Goal: Information Seeking & Learning: Understand process/instructions

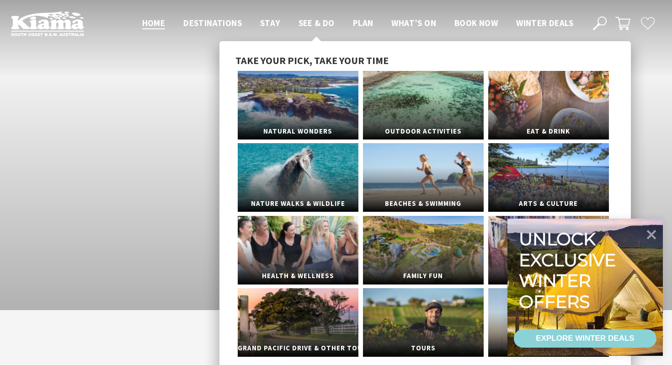
click at [310, 24] on span "See & Do" at bounding box center [317, 22] width 36 height 11
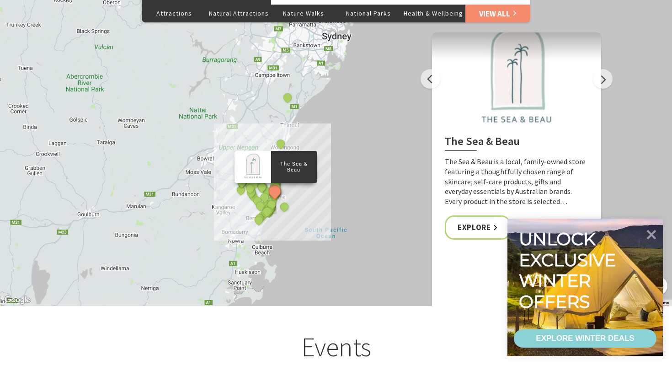
scroll to position [1786, 0]
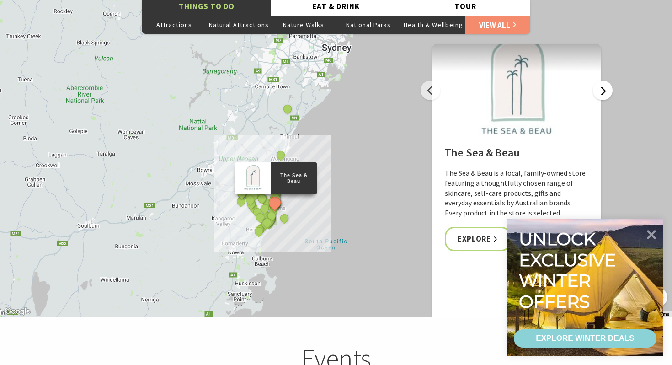
click at [611, 82] on button "Next" at bounding box center [603, 90] width 20 height 20
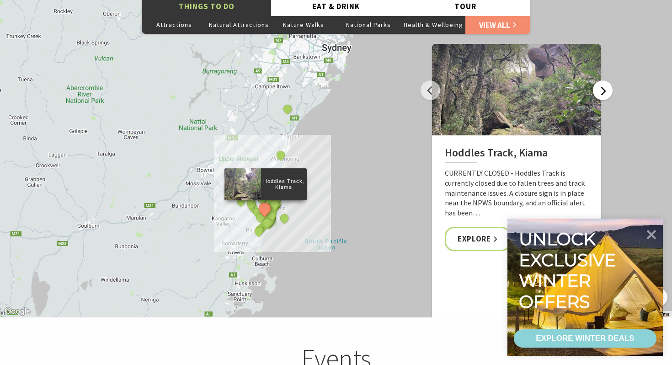
click at [611, 82] on button "Next" at bounding box center [603, 90] width 20 height 20
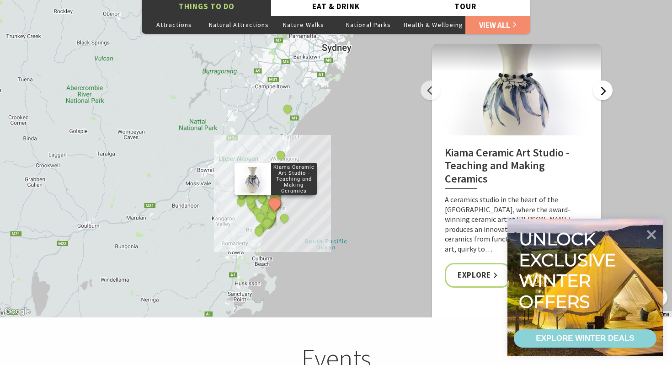
click at [611, 82] on button "Next" at bounding box center [603, 90] width 20 height 20
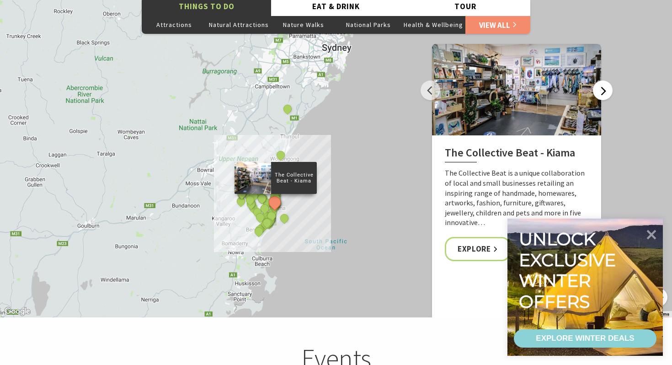
click at [611, 82] on button "Next" at bounding box center [603, 90] width 20 height 20
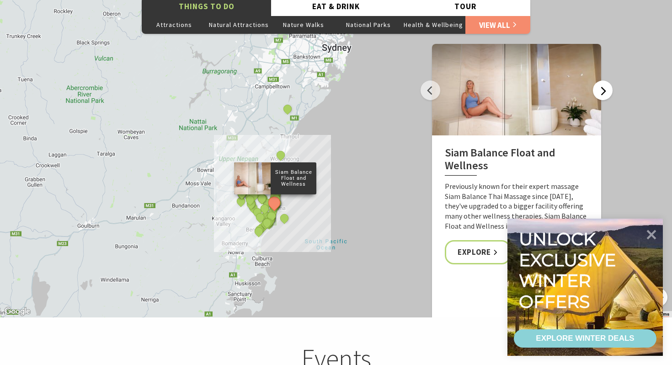
click at [611, 82] on button "Next" at bounding box center [603, 90] width 20 height 20
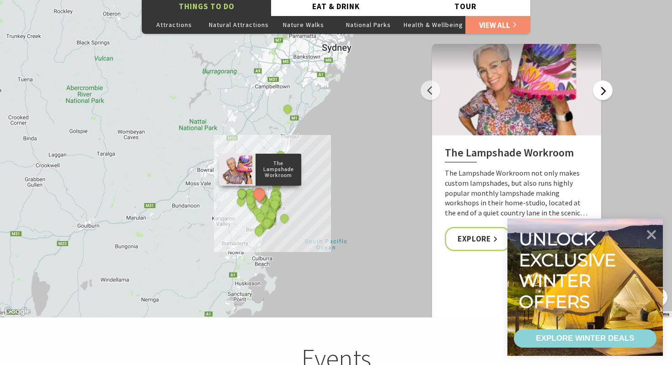
click at [611, 82] on button "Next" at bounding box center [603, 90] width 20 height 20
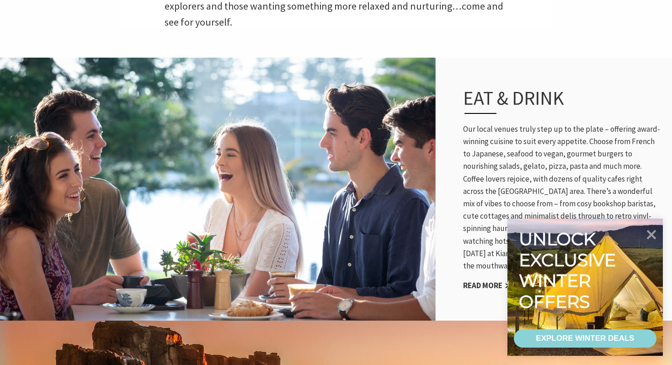
scroll to position [0, 0]
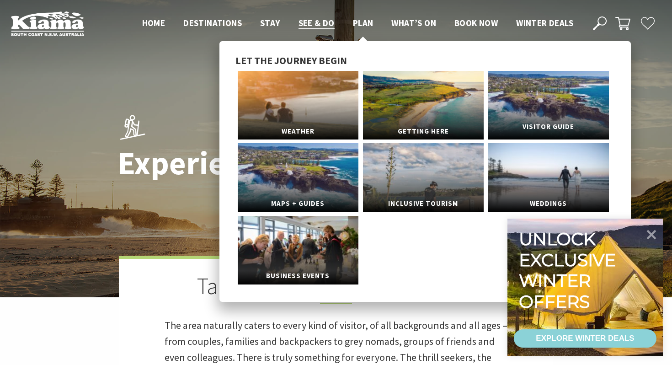
click at [539, 121] on span "Visitor Guide" at bounding box center [548, 126] width 121 height 17
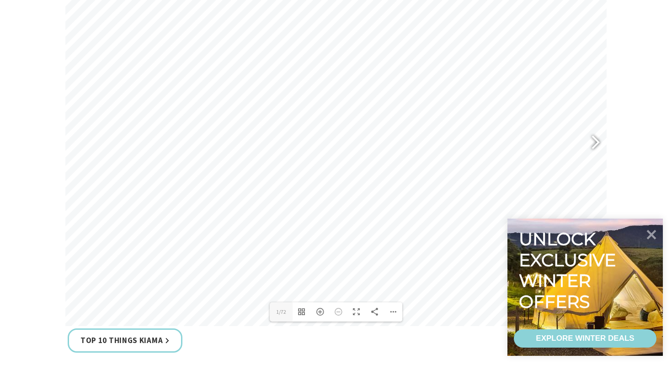
scroll to position [437, 0]
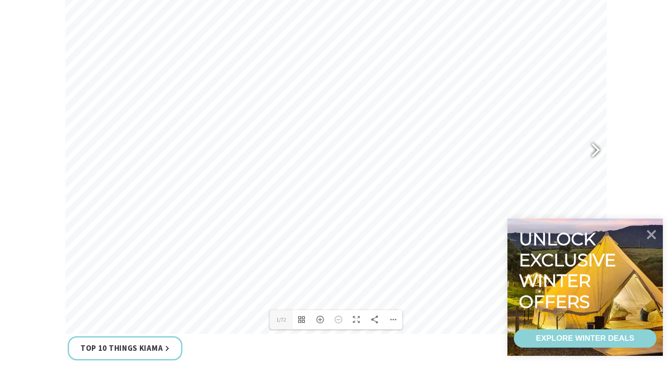
click at [595, 154] on div at bounding box center [591, 150] width 21 height 33
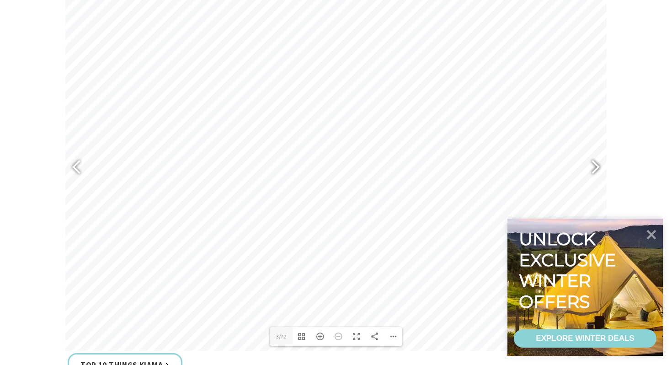
scroll to position [417, 0]
click at [600, 166] on div at bounding box center [591, 171] width 21 height 33
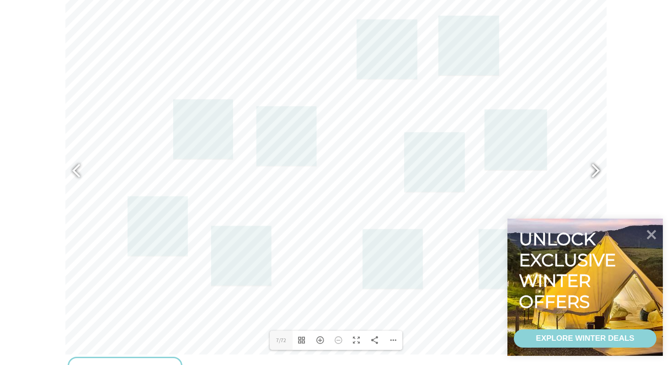
click at [600, 166] on div at bounding box center [591, 171] width 21 height 33
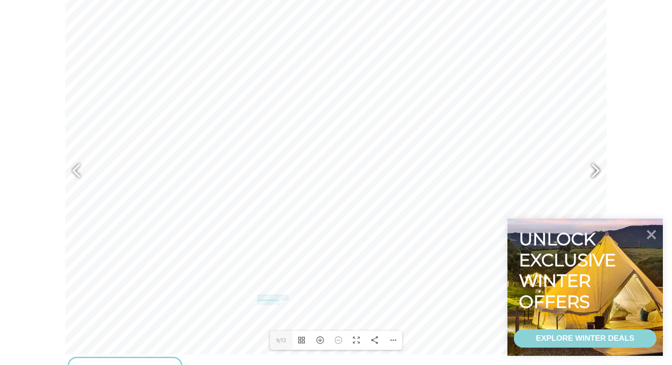
click at [600, 166] on div at bounding box center [591, 171] width 21 height 33
click at [74, 177] on div at bounding box center [80, 171] width 21 height 33
click at [594, 166] on div at bounding box center [591, 171] width 21 height 33
click at [595, 167] on div at bounding box center [591, 171] width 21 height 33
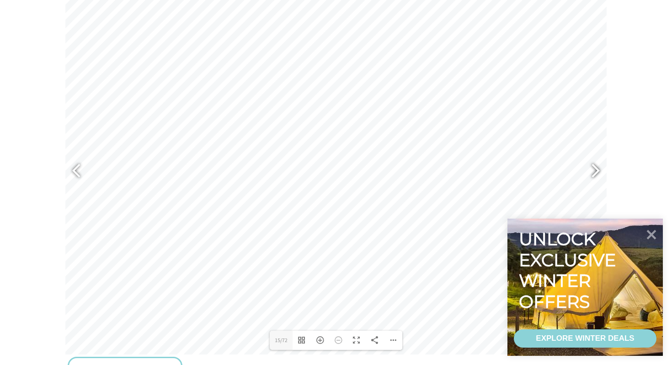
click at [595, 167] on div at bounding box center [591, 171] width 21 height 33
click at [601, 171] on div at bounding box center [591, 171] width 21 height 33
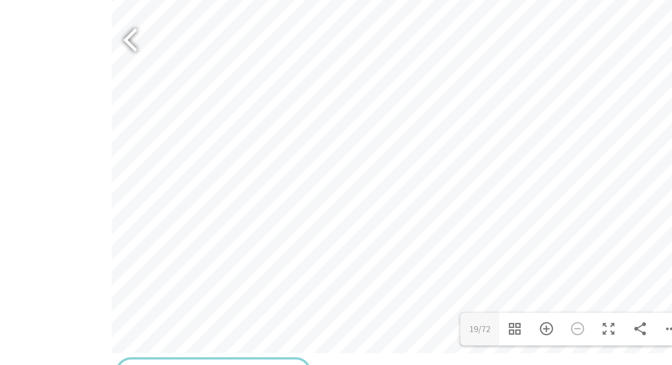
scroll to position [413, 0]
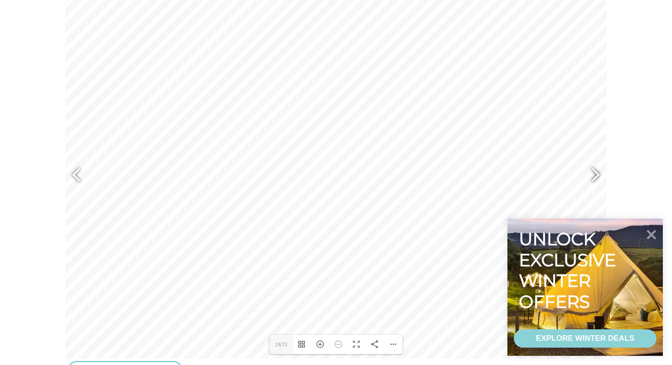
click at [595, 178] on div at bounding box center [591, 175] width 21 height 33
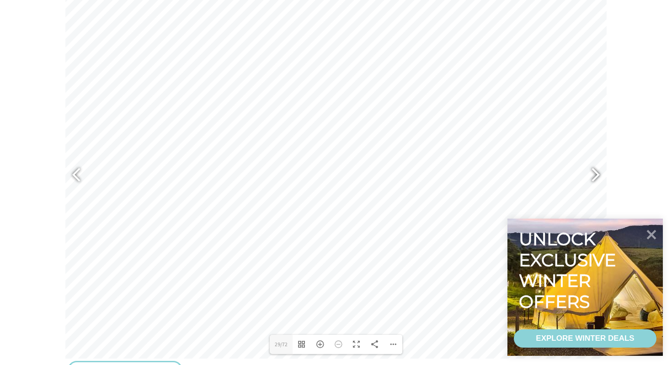
click at [595, 178] on div at bounding box center [591, 175] width 21 height 33
click at [72, 172] on div at bounding box center [80, 175] width 21 height 33
click at [590, 180] on div at bounding box center [591, 175] width 21 height 33
click at [596, 172] on div at bounding box center [591, 175] width 21 height 33
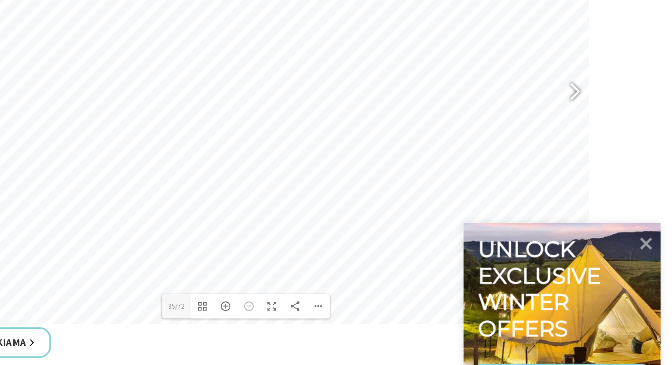
scroll to position [473, 0]
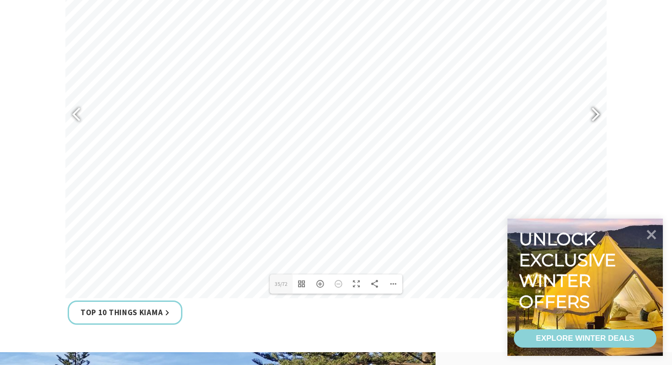
click at [595, 106] on div at bounding box center [591, 115] width 21 height 33
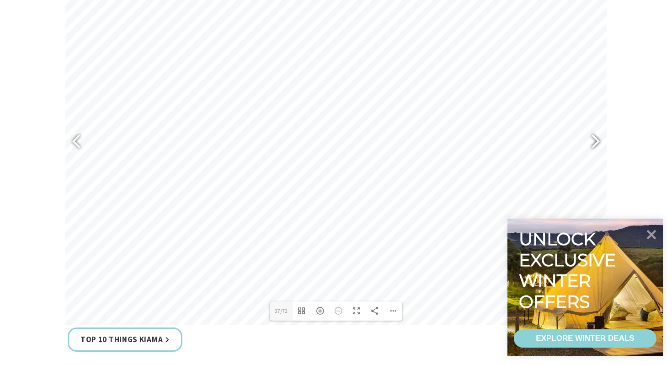
scroll to position [447, 0]
click at [589, 123] on div at bounding box center [595, 142] width 23 height 46
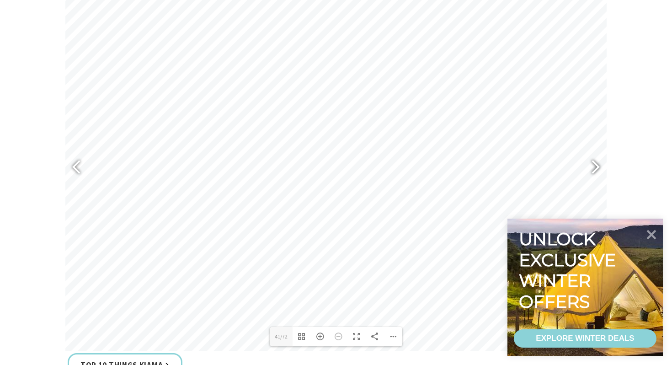
scroll to position [421, 0]
click at [593, 172] on div at bounding box center [591, 166] width 21 height 33
click at [592, 171] on div at bounding box center [591, 166] width 21 height 33
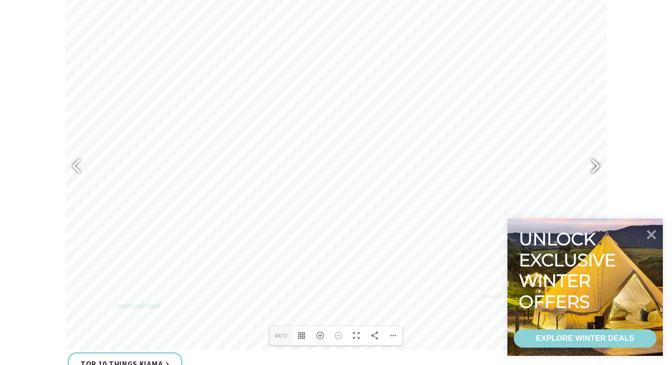
click at [592, 171] on div at bounding box center [591, 166] width 21 height 33
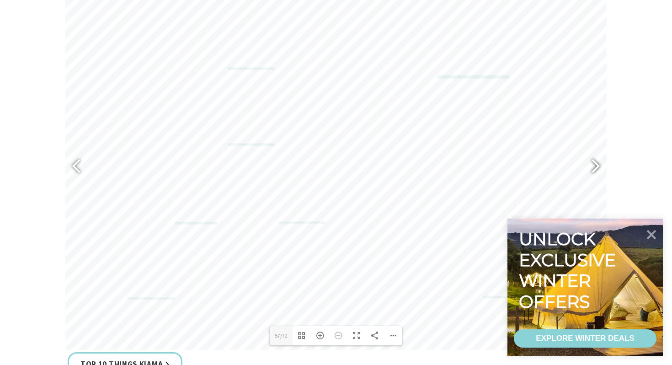
type input "59"
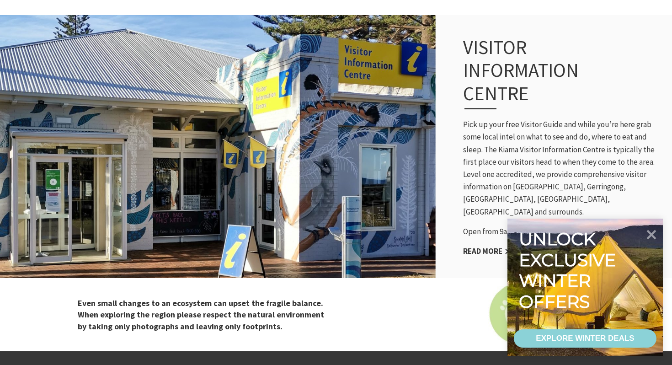
scroll to position [808, 0]
